Goal: Transaction & Acquisition: Purchase product/service

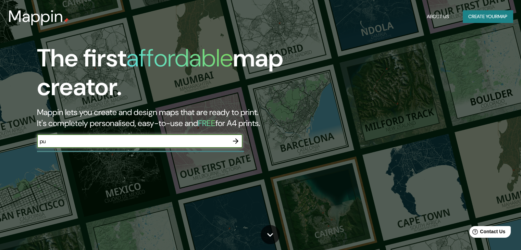
type input "p"
type input "manizales"
click at [238, 144] on icon "button" at bounding box center [236, 141] width 8 height 8
click at [177, 134] on div "​" at bounding box center [140, 141] width 206 height 14
type input "[GEOGRAPHIC_DATA]"
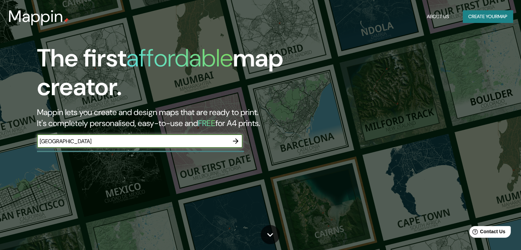
click at [233, 143] on icon "button" at bounding box center [236, 141] width 8 height 8
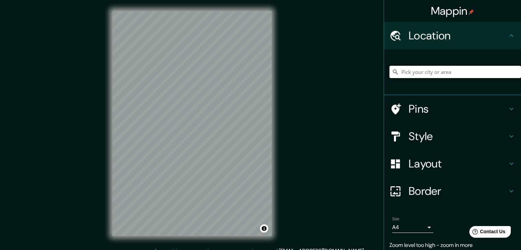
click at [442, 74] on input "Pick your city or area" at bounding box center [456, 72] width 132 height 12
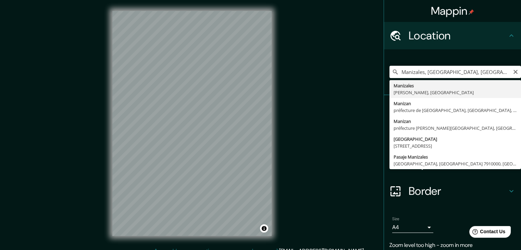
click at [428, 93] on div "[GEOGRAPHIC_DATA], [GEOGRAPHIC_DATA], [GEOGRAPHIC_DATA] [GEOGRAPHIC_DATA] [GEOG…" at bounding box center [452, 72] width 137 height 46
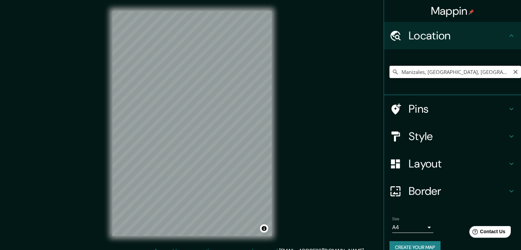
click at [492, 75] on input "Manizales, [GEOGRAPHIC_DATA], [GEOGRAPHIC_DATA]" at bounding box center [456, 72] width 132 height 12
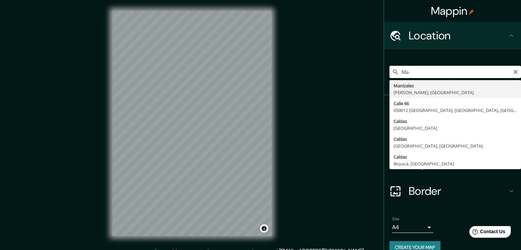
type input "M"
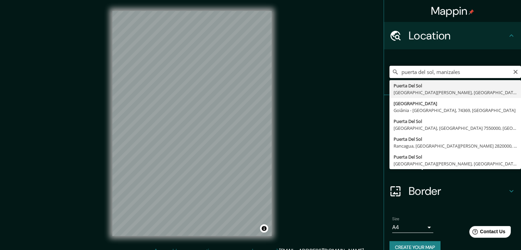
type input "puerta del sol, manizales"
click at [343, 66] on div "Mappin Location [GEOGRAPHIC_DATA], manizales [GEOGRAPHIC_DATA][PERSON_NAME], [G…" at bounding box center [260, 129] width 521 height 258
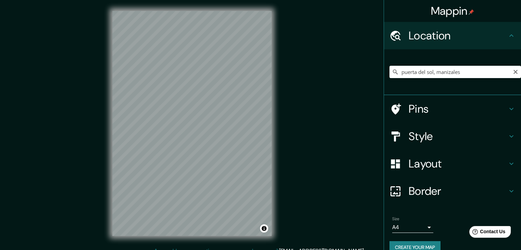
click at [427, 139] on h4 "Style" at bounding box center [458, 137] width 99 height 14
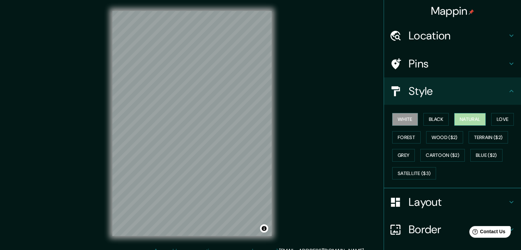
click at [462, 120] on button "Natural" at bounding box center [470, 119] width 32 height 13
click at [432, 117] on button "Black" at bounding box center [437, 119] width 26 height 13
click at [393, 115] on button "White" at bounding box center [405, 119] width 26 height 13
